Goal: Transaction & Acquisition: Purchase product/service

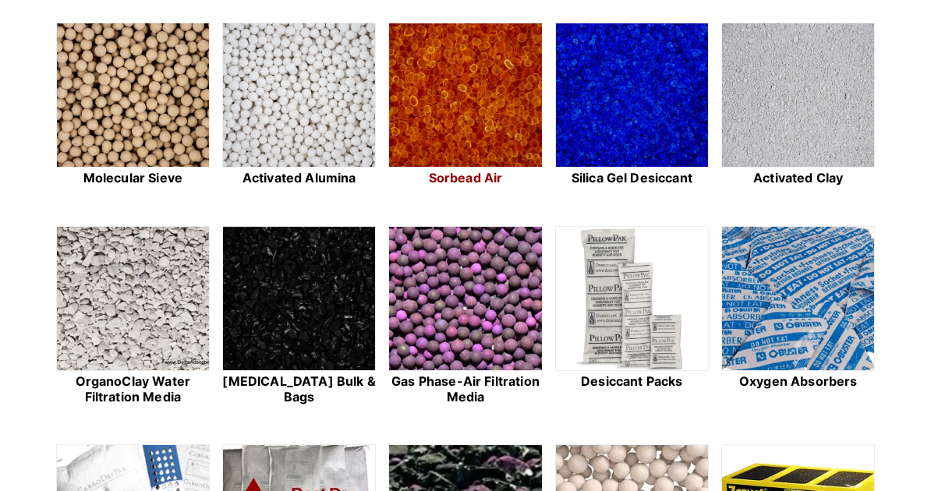
click at [452, 168] on img at bounding box center [465, 95] width 152 height 145
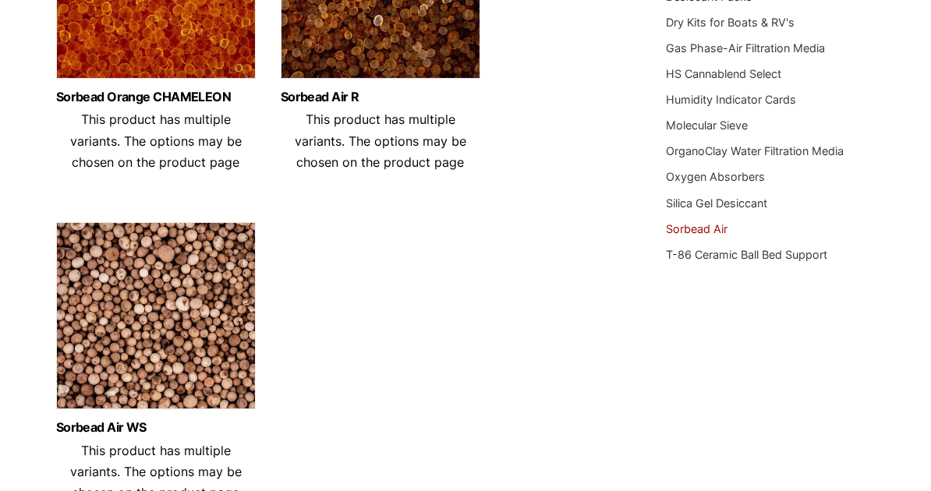
scroll to position [390, 0]
